Goal: Task Accomplishment & Management: Manage account settings

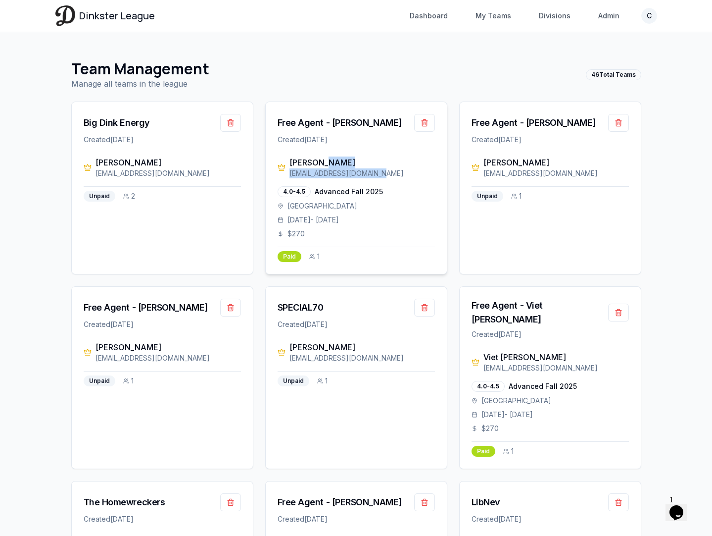
drag, startPoint x: 381, startPoint y: 174, endPoint x: 323, endPoint y: 167, distance: 58.8
click at [323, 167] on div "Juan Bonilla juanbonilla213@gmail.com" at bounding box center [363, 167] width 146 height 22
click at [423, 310] on button "button" at bounding box center [424, 308] width 21 height 18
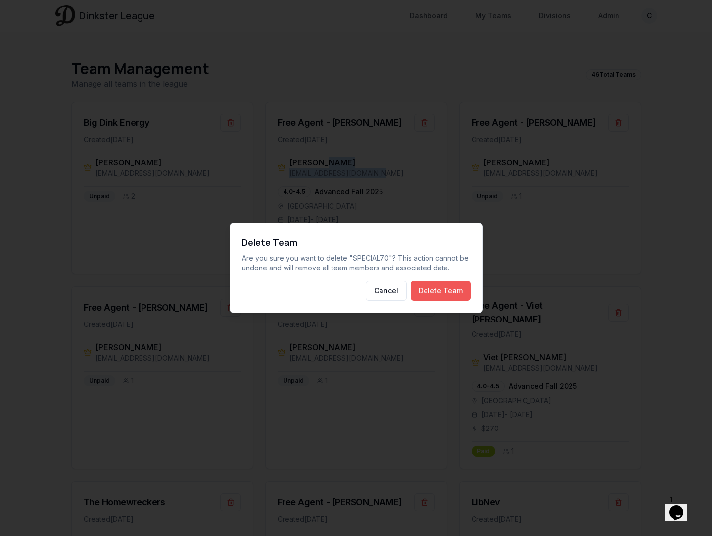
click at [446, 293] on button "Delete Team" at bounding box center [441, 291] width 60 height 20
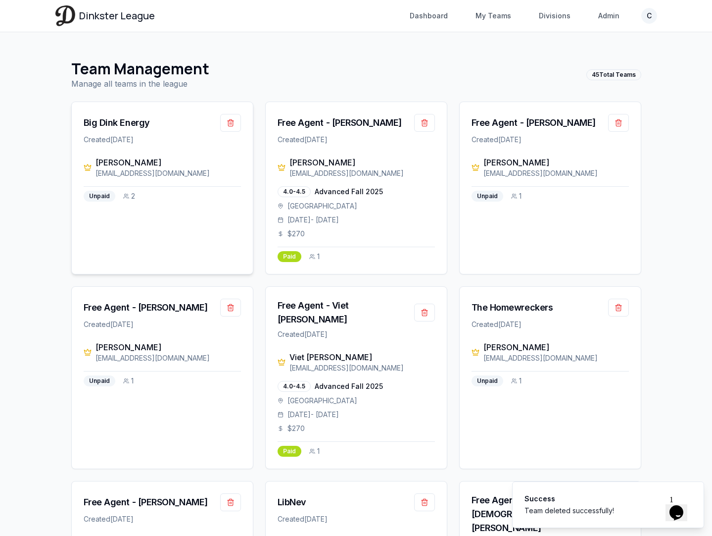
click at [120, 115] on div "Big Dink Energy" at bounding box center [162, 123] width 157 height 18
click at [120, 121] on div "Big Dink Energy" at bounding box center [117, 123] width 66 height 14
click at [609, 18] on link "Admin" at bounding box center [609, 16] width 33 height 18
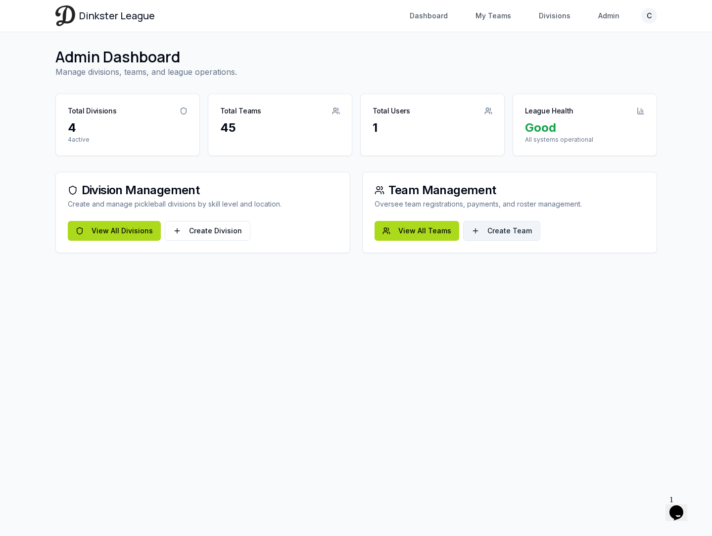
click at [488, 228] on link "Create Team" at bounding box center [501, 231] width 77 height 20
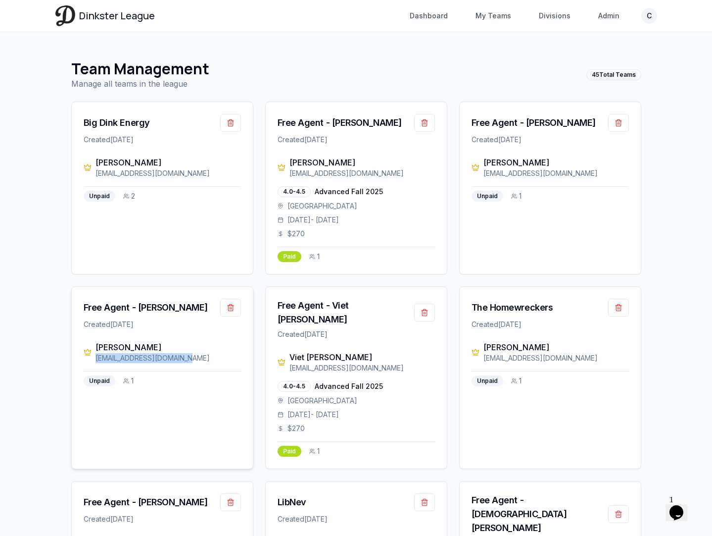
drag, startPoint x: 188, startPoint y: 358, endPoint x: 96, endPoint y: 357, distance: 92.1
click at [96, 358] on div "juanbonilla213@gmail.com" at bounding box center [169, 358] width 146 height 10
copy div "juanbonilla213@gmail.com"
drag, startPoint x: 376, startPoint y: 355, endPoint x: 290, endPoint y: 355, distance: 86.1
click at [291, 363] on div "kdinh812@yahoo.com" at bounding box center [363, 368] width 146 height 10
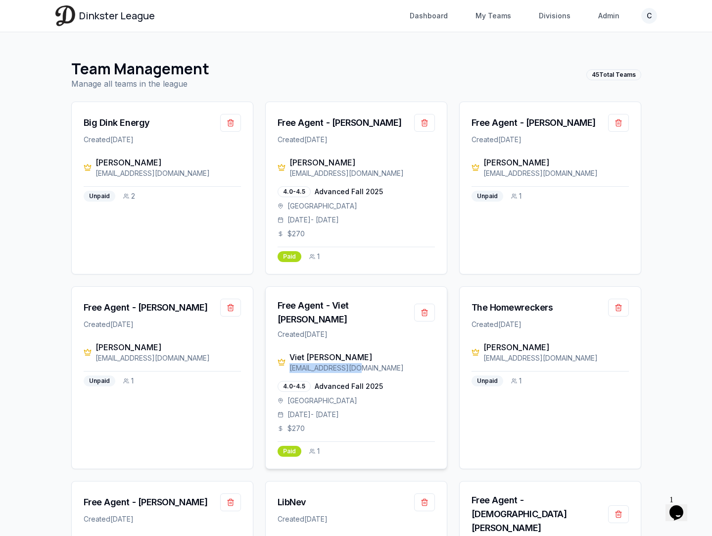
copy div "kdinh812@yahoo.com"
click at [619, 127] on button "button" at bounding box center [618, 123] width 21 height 18
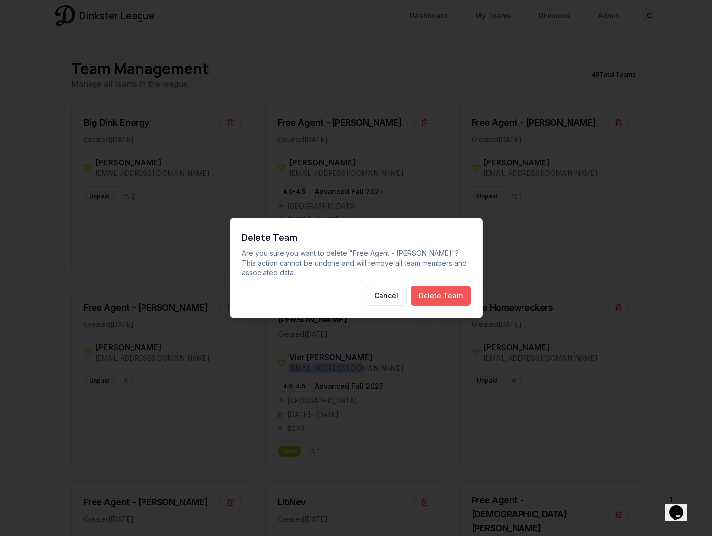
click at [449, 289] on button "Delete Team" at bounding box center [441, 296] width 60 height 20
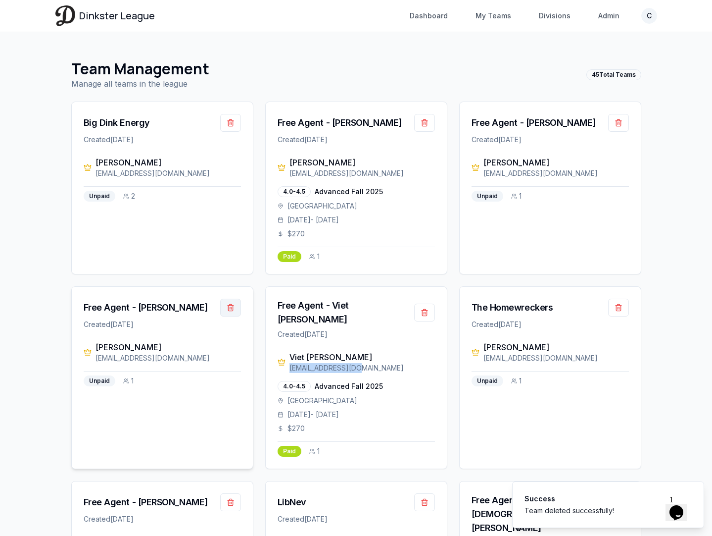
click at [229, 313] on button "button" at bounding box center [230, 308] width 21 height 18
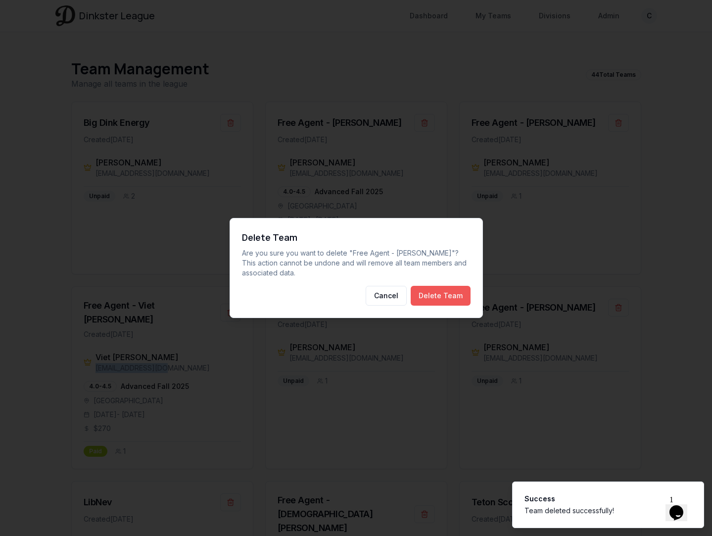
click at [426, 293] on button "Delete Team" at bounding box center [441, 296] width 60 height 20
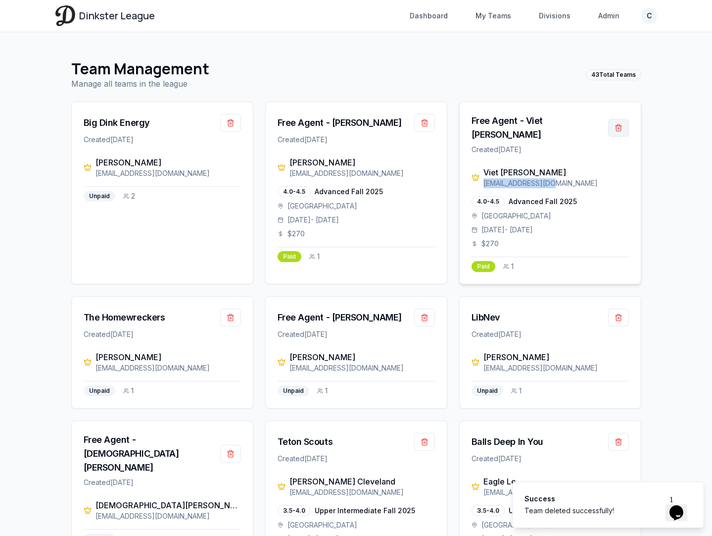
click at [619, 124] on button "button" at bounding box center [618, 128] width 21 height 18
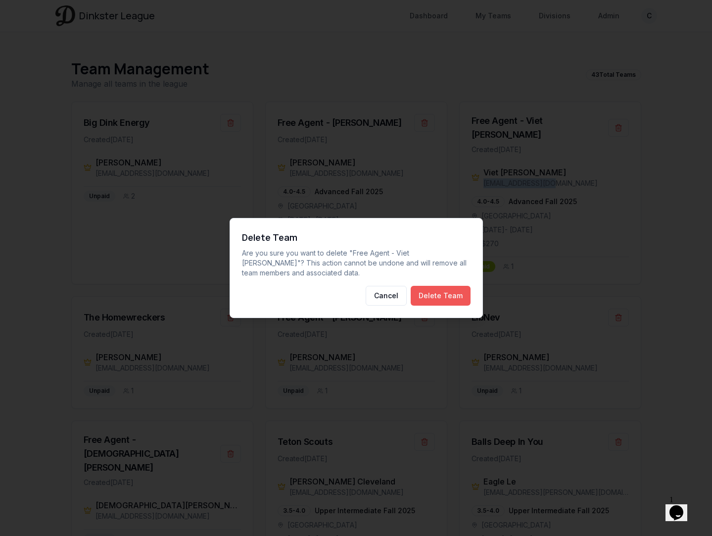
click at [447, 296] on button "Delete Team" at bounding box center [441, 296] width 60 height 20
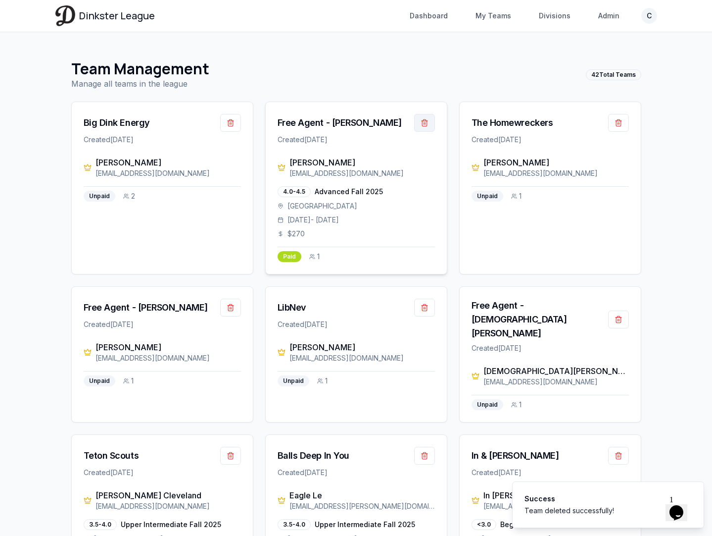
click at [425, 123] on button "button" at bounding box center [424, 123] width 21 height 18
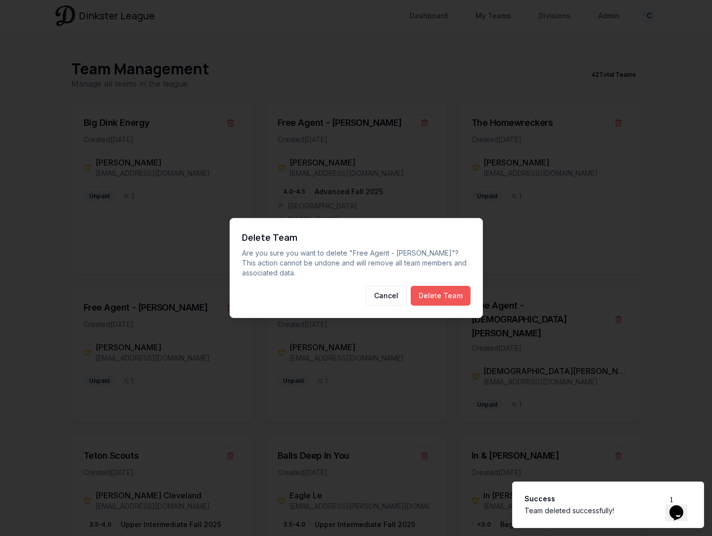
click at [435, 293] on button "Delete Team" at bounding box center [441, 296] width 60 height 20
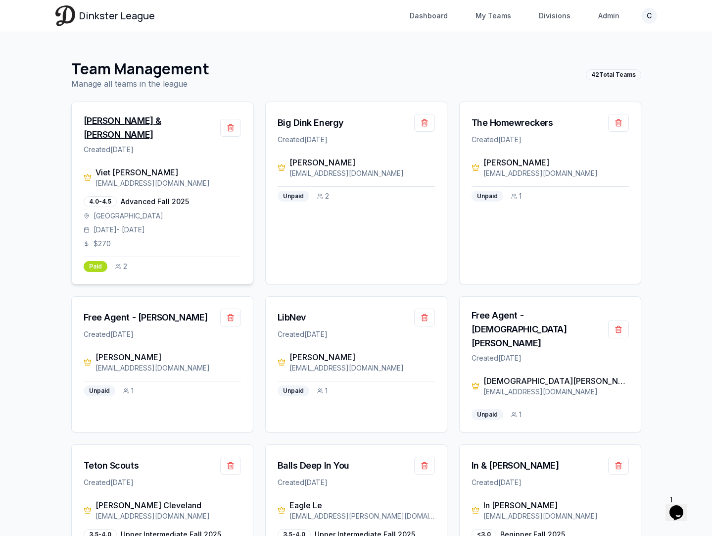
click at [120, 123] on div "Kevin & Juan" at bounding box center [152, 128] width 137 height 28
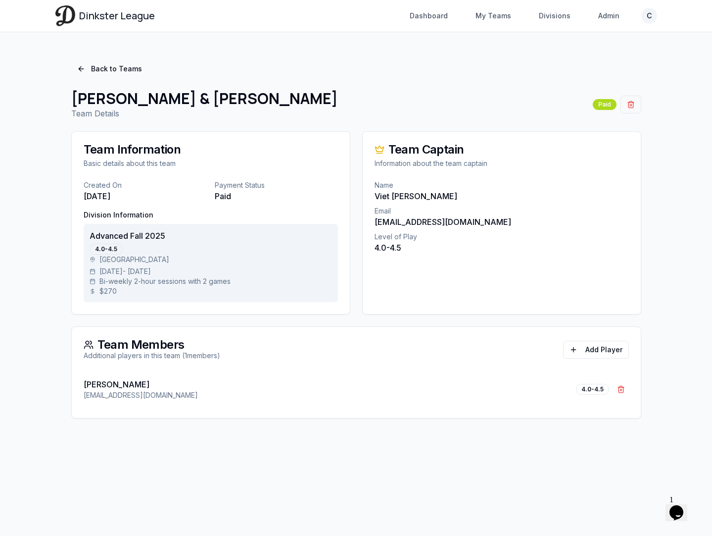
click at [118, 383] on p "Juan Bonilla" at bounding box center [141, 384] width 114 height 12
click at [399, 191] on p "Viet Hung Dinh" at bounding box center [502, 196] width 254 height 12
drag, startPoint x: 379, startPoint y: 222, endPoint x: 481, endPoint y: 223, distance: 102.0
click at [481, 223] on p "kdinh812@yahoo.com" at bounding box center [502, 222] width 254 height 12
click at [463, 255] on div "Name Viet Hung Dinh Email kdinh812@yahoo.com Level of Play 4.0-4.5" at bounding box center [502, 222] width 278 height 85
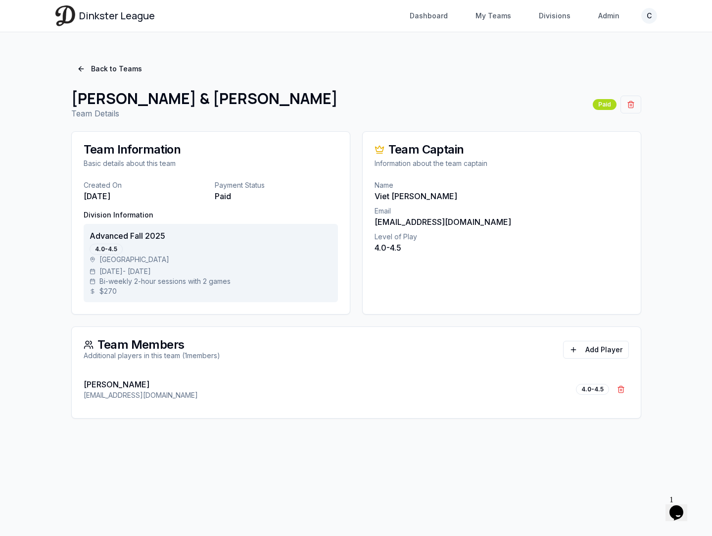
click at [114, 383] on p "Juan Bonilla" at bounding box center [141, 384] width 114 height 12
drag, startPoint x: 131, startPoint y: 387, endPoint x: 41, endPoint y: 387, distance: 89.6
click at [43, 387] on main "Back to Teams Kevin & Juan Team Details Paid Team Information Basic details abo…" at bounding box center [357, 239] width 634 height 414
copy p "Juan Bonilla"
click at [113, 73] on link "Back to Teams" at bounding box center [109, 69] width 77 height 18
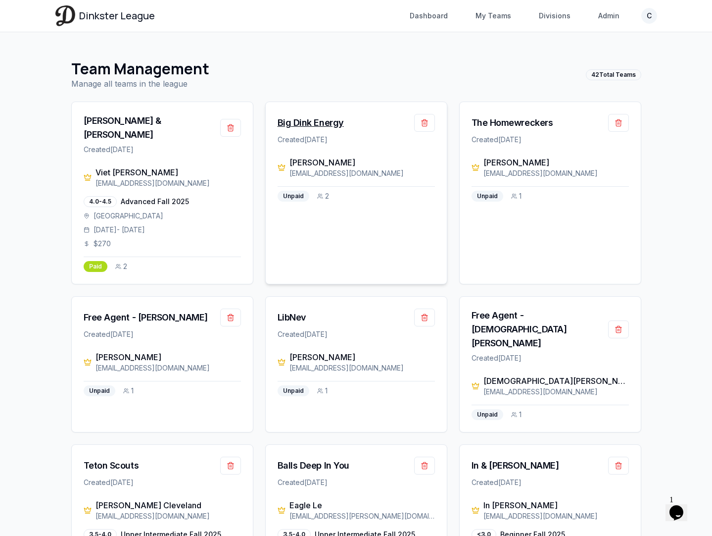
click at [318, 122] on div "Big Dink Energy" at bounding box center [311, 123] width 66 height 14
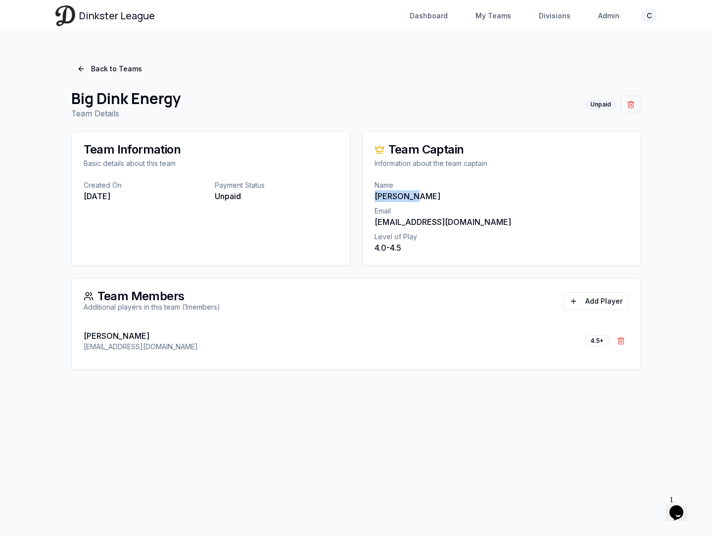
drag, startPoint x: 420, startPoint y: 195, endPoint x: 372, endPoint y: 197, distance: 48.1
click at [372, 197] on div "Name Kayly Mai Email kmaibely2224@gmail.com Level of Play 4.0-4.5" at bounding box center [502, 222] width 278 height 85
copy p "Kayly Mai"
drag, startPoint x: 137, startPoint y: 338, endPoint x: 72, endPoint y: 338, distance: 64.9
click at [72, 338] on div "Grant Holly gholly012@gmail.com 4.5+ Remove Grant Holly" at bounding box center [356, 347] width 569 height 46
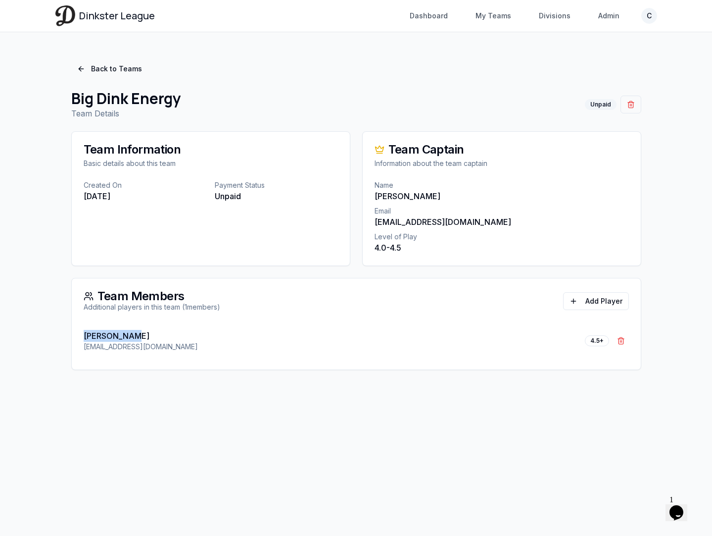
copy p "Grant Holly"
click at [156, 335] on div "Grant Holly gholly012@gmail.com 4.5+ Remove Grant Holly" at bounding box center [357, 341] width 546 height 34
drag, startPoint x: 161, startPoint y: 349, endPoint x: 76, endPoint y: 349, distance: 85.2
click at [76, 349] on div "Grant Holly gholly012@gmail.com 4.5+ Remove Grant Holly" at bounding box center [356, 347] width 569 height 46
copy p "gholly012@gmail.com"
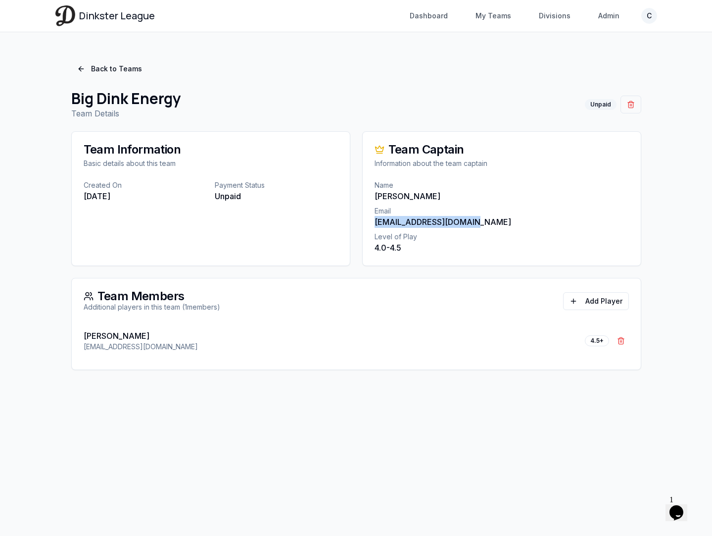
drag, startPoint x: 487, startPoint y: 220, endPoint x: 374, endPoint y: 220, distance: 112.9
click at [374, 220] on div "Name Kayly Mai Email kmaibely2224@gmail.com Level of Play 4.0-4.5" at bounding box center [502, 222] width 278 height 85
copy p "kmaibely2224@gmail.com"
drag, startPoint x: 171, startPoint y: 350, endPoint x: 46, endPoint y: 350, distance: 125.3
click at [46, 350] on main "Back to Teams Big Dink Energy Team Details Unpaid Team Information Basic detail…" at bounding box center [357, 214] width 634 height 365
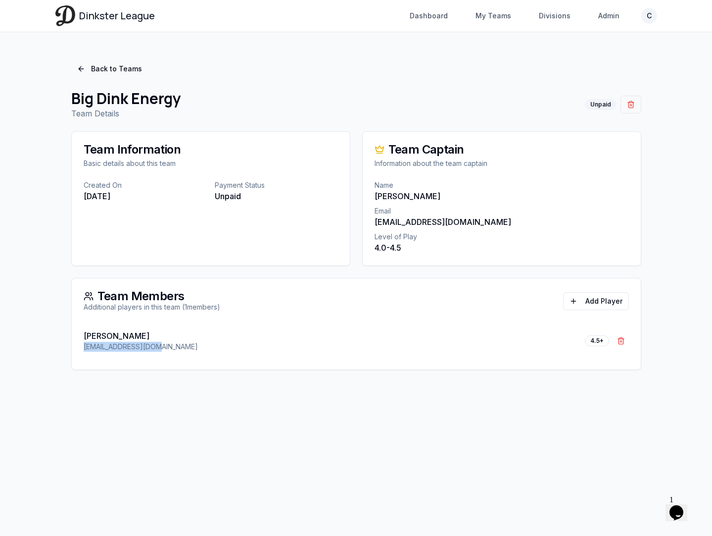
copy p "gholly012@gmail.com"
